Goal: Transaction & Acquisition: Download file/media

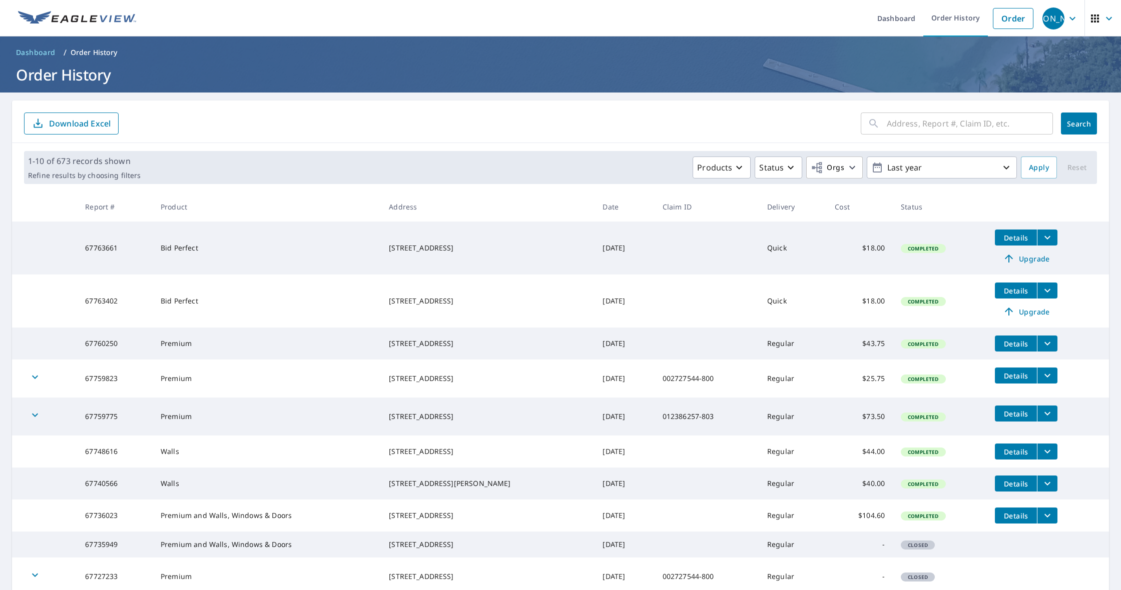
click at [1049, 349] on icon "filesDropdownBtn-67760250" at bounding box center [1047, 344] width 12 height 12
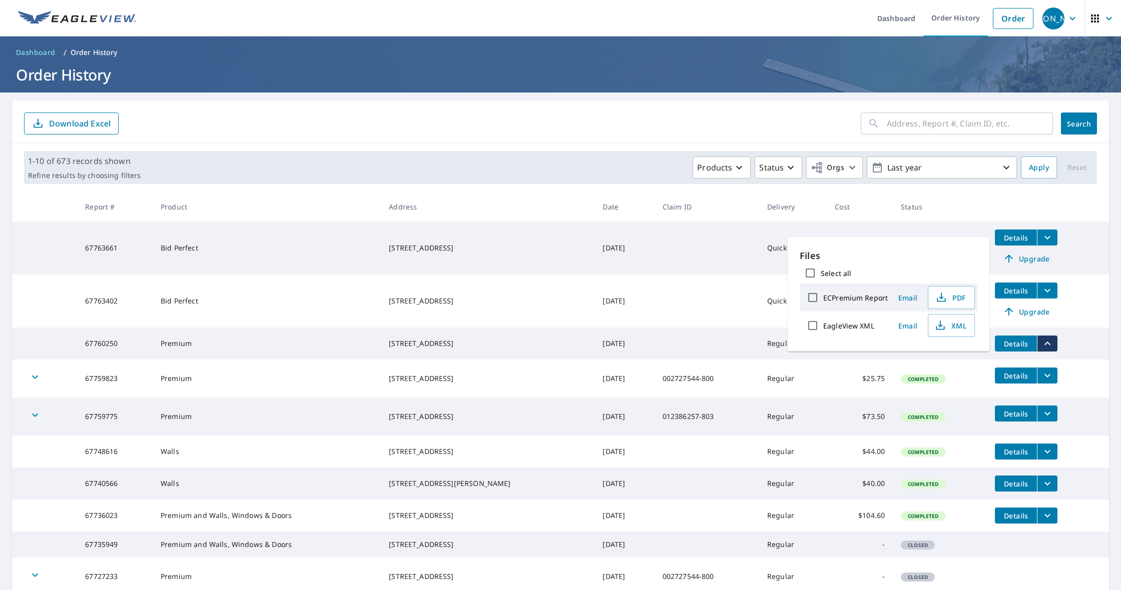
click at [807, 300] on input "ECPremium Report" at bounding box center [812, 297] width 21 height 21
checkbox input "true"
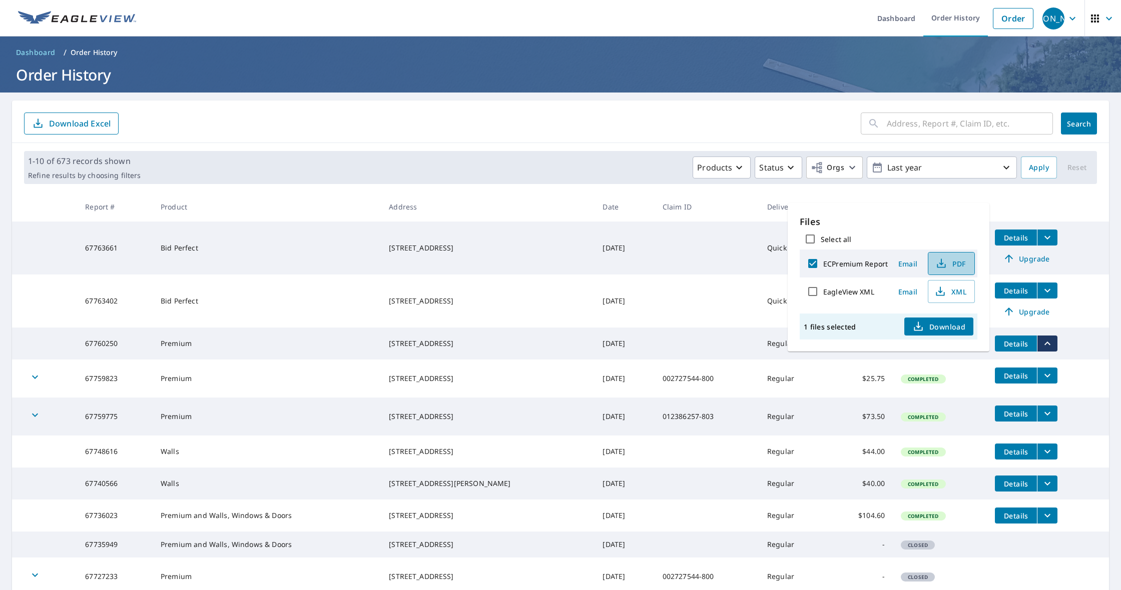
click at [942, 267] on icon "button" at bounding box center [941, 264] width 12 height 12
click at [590, 132] on form "​ Search Download Excel" at bounding box center [560, 124] width 1073 height 22
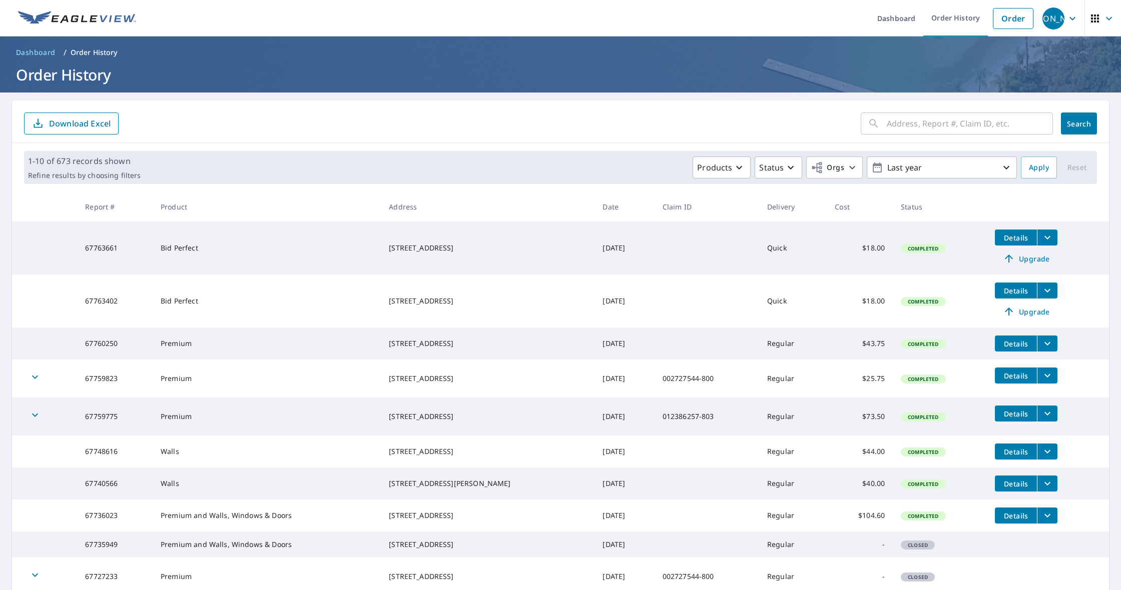
click at [1037, 236] on button "filesDropdownBtn-67763661" at bounding box center [1047, 238] width 21 height 16
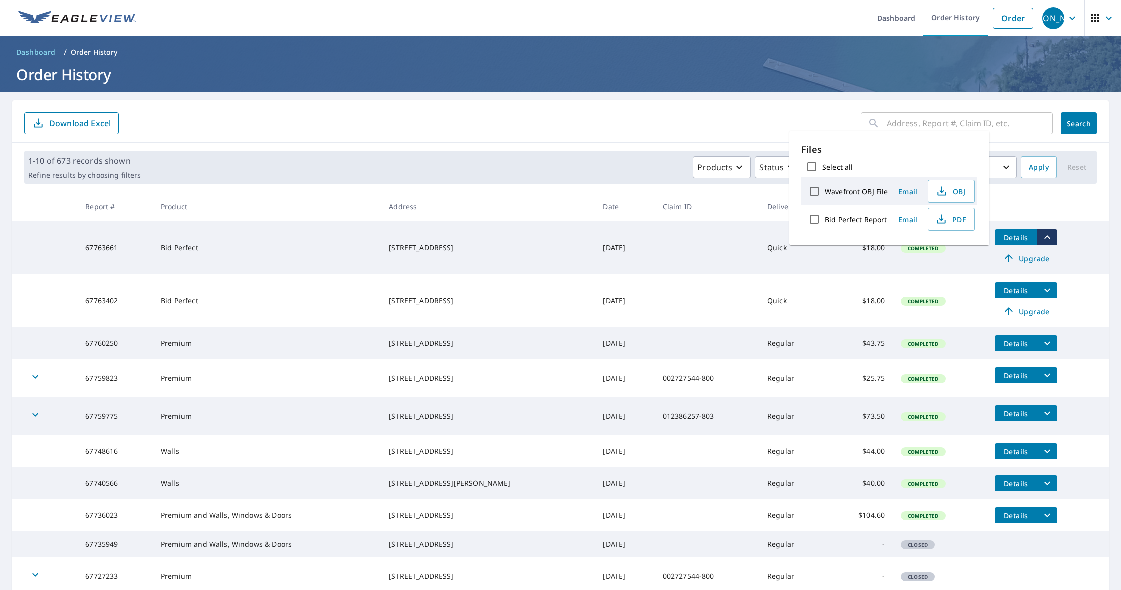
click at [817, 218] on input "Bid Perfect Report" at bounding box center [814, 219] width 21 height 21
checkbox input "true"
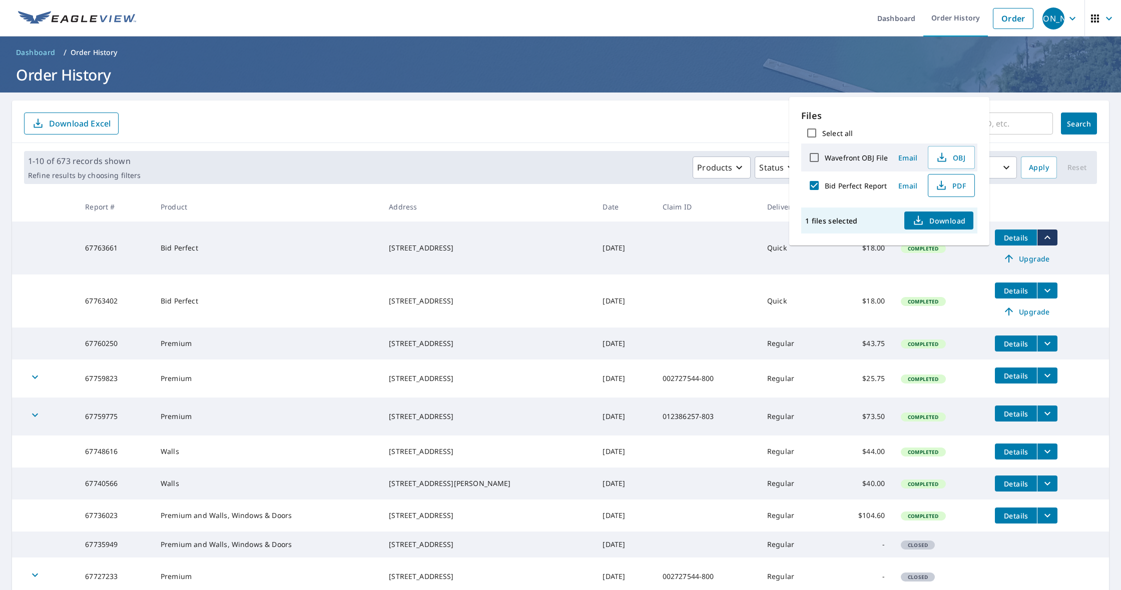
click at [948, 191] on span "PDF" at bounding box center [950, 186] width 32 height 12
click at [475, 107] on div "​ Search Download Excel" at bounding box center [560, 122] width 1097 height 43
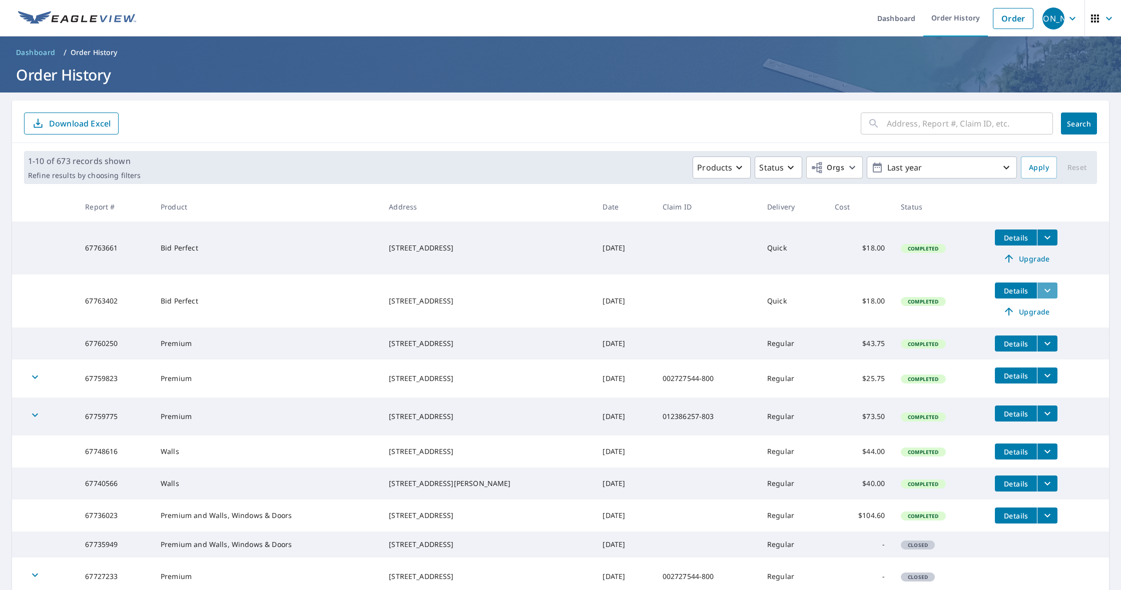
click at [1045, 288] on icon "filesDropdownBtn-67763402" at bounding box center [1047, 291] width 12 height 12
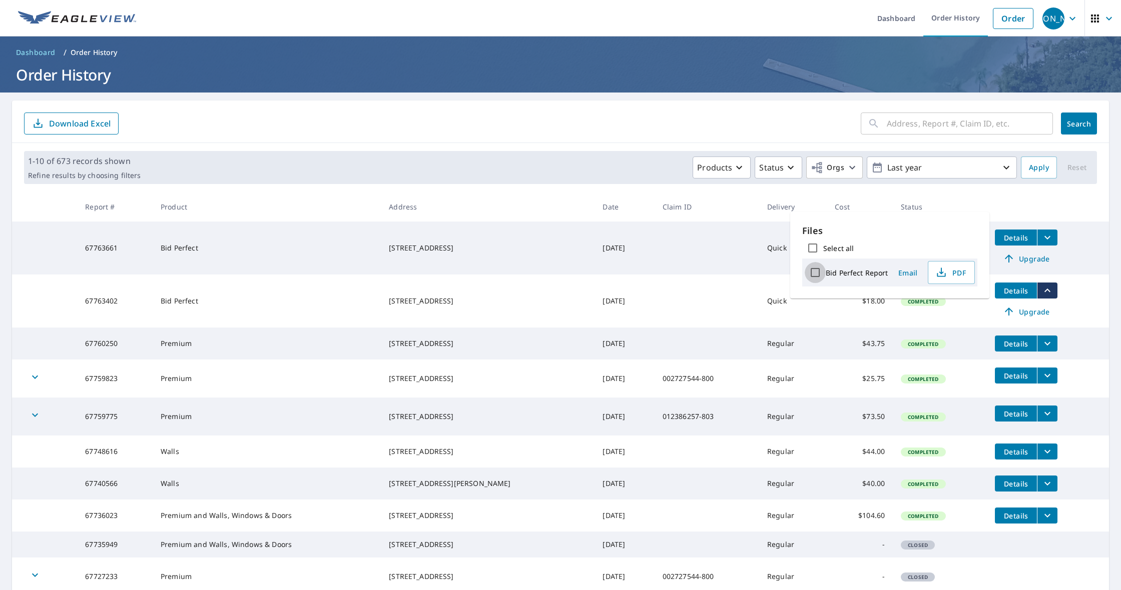
click at [820, 273] on input "Bid Perfect Report" at bounding box center [815, 272] width 21 height 21
checkbox input "true"
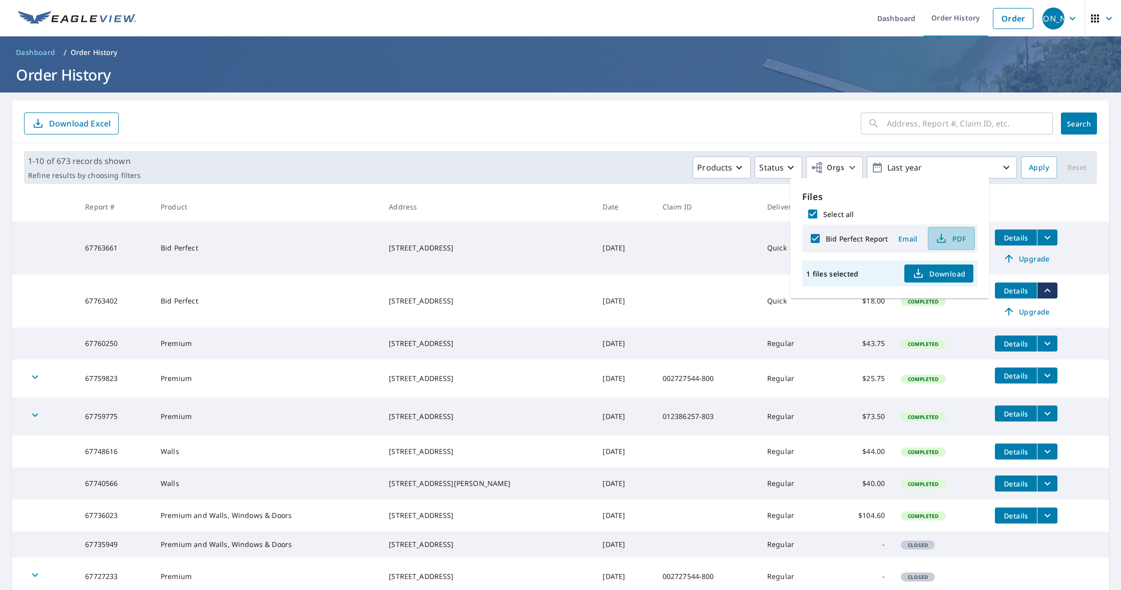
drag, startPoint x: 945, startPoint y: 244, endPoint x: 895, endPoint y: 230, distance: 52.1
click at [945, 244] on icon "button" at bounding box center [941, 239] width 12 height 12
drag, startPoint x: 515, startPoint y: 53, endPoint x: 515, endPoint y: 59, distance: 6.0
click at [515, 54] on ol "Dashboard / Order History" at bounding box center [560, 53] width 1097 height 16
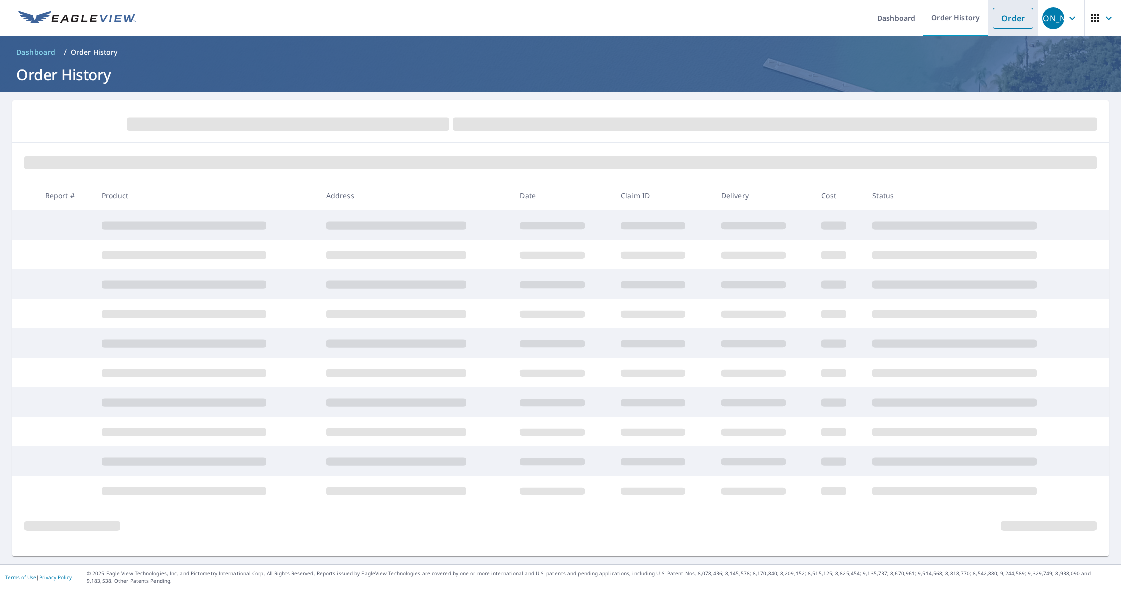
click at [1016, 24] on link "Order" at bounding box center [1013, 18] width 41 height 21
click at [1015, 19] on link "Order" at bounding box center [1013, 18] width 41 height 21
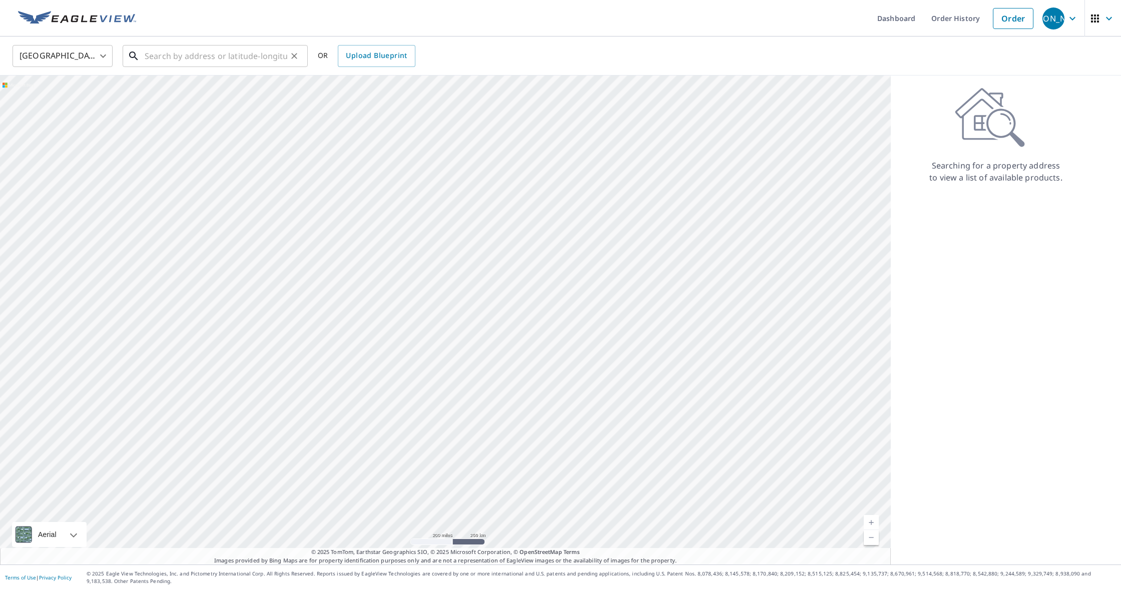
click at [216, 52] on input "text" at bounding box center [216, 56] width 143 height 28
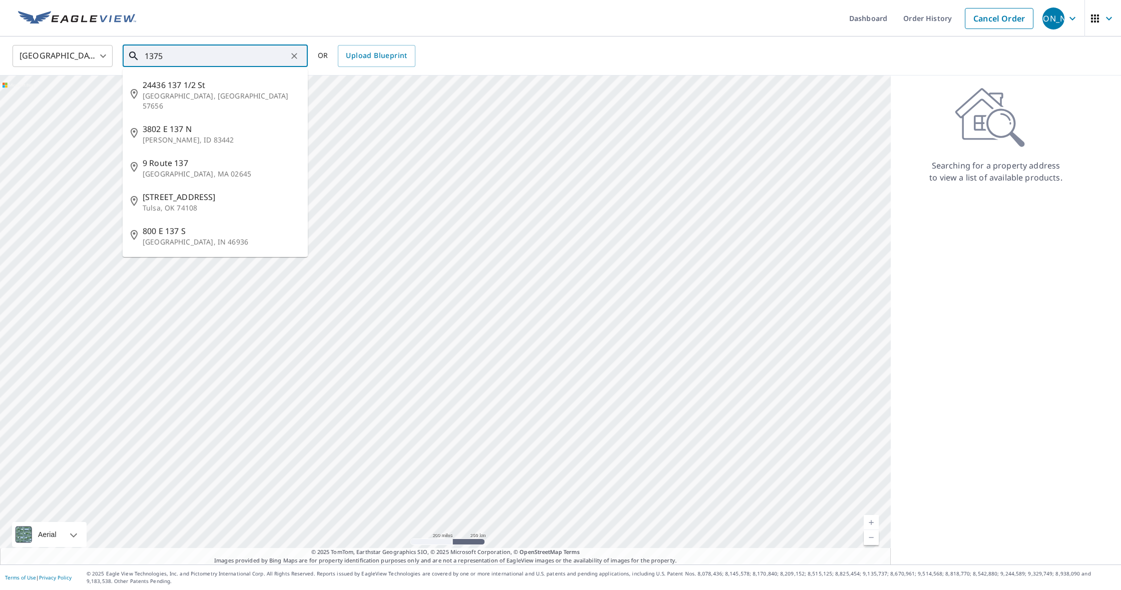
type input "13753"
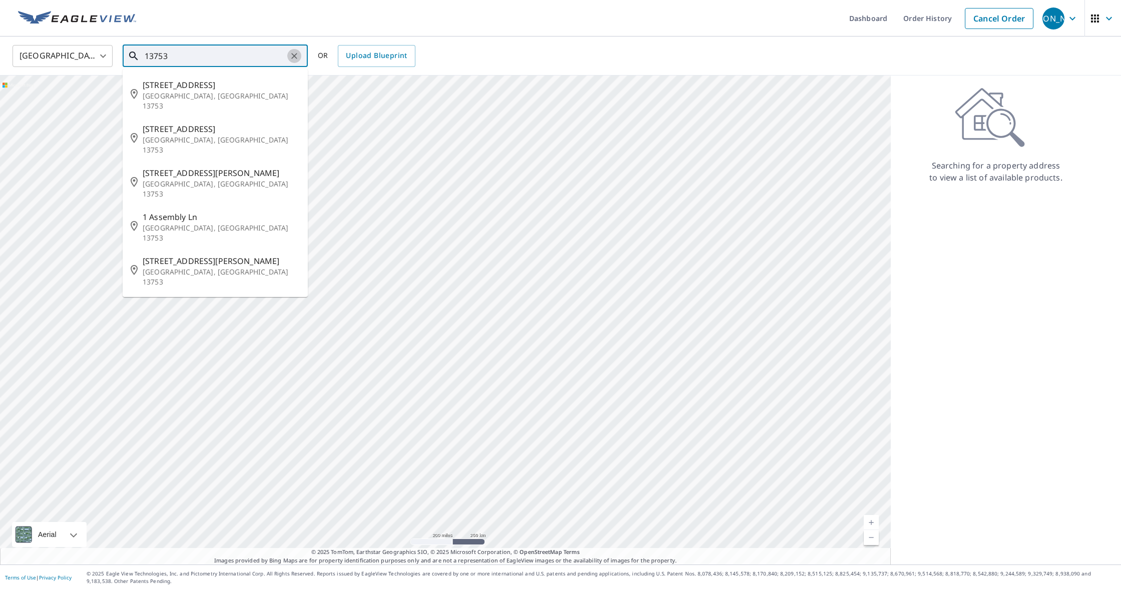
click at [297, 57] on icon "Clear" at bounding box center [294, 56] width 10 height 10
